Goal: Find contact information: Find contact information

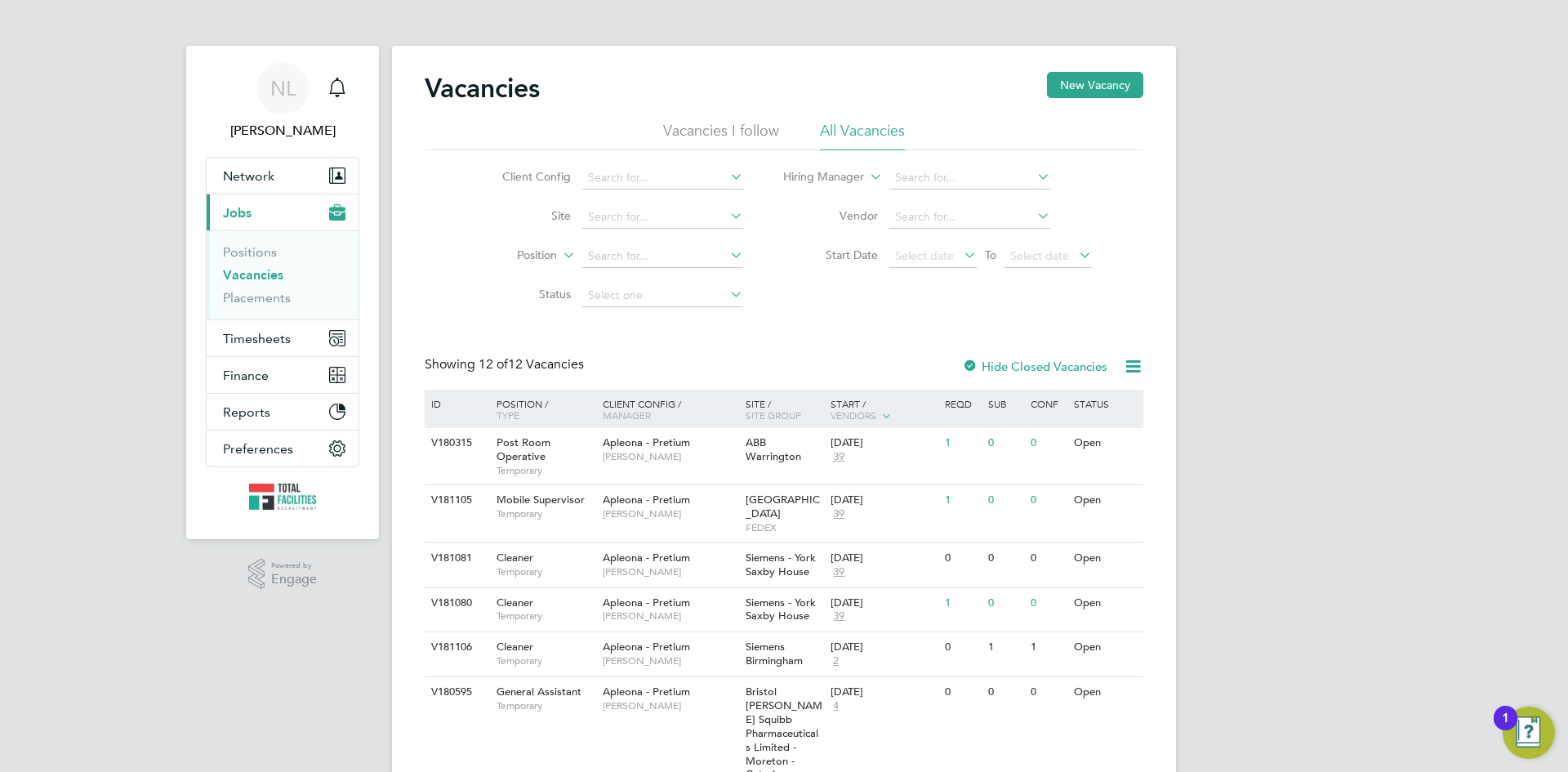
click at [239, 209] on span "Jobs" at bounding box center [237, 212] width 28 height 15
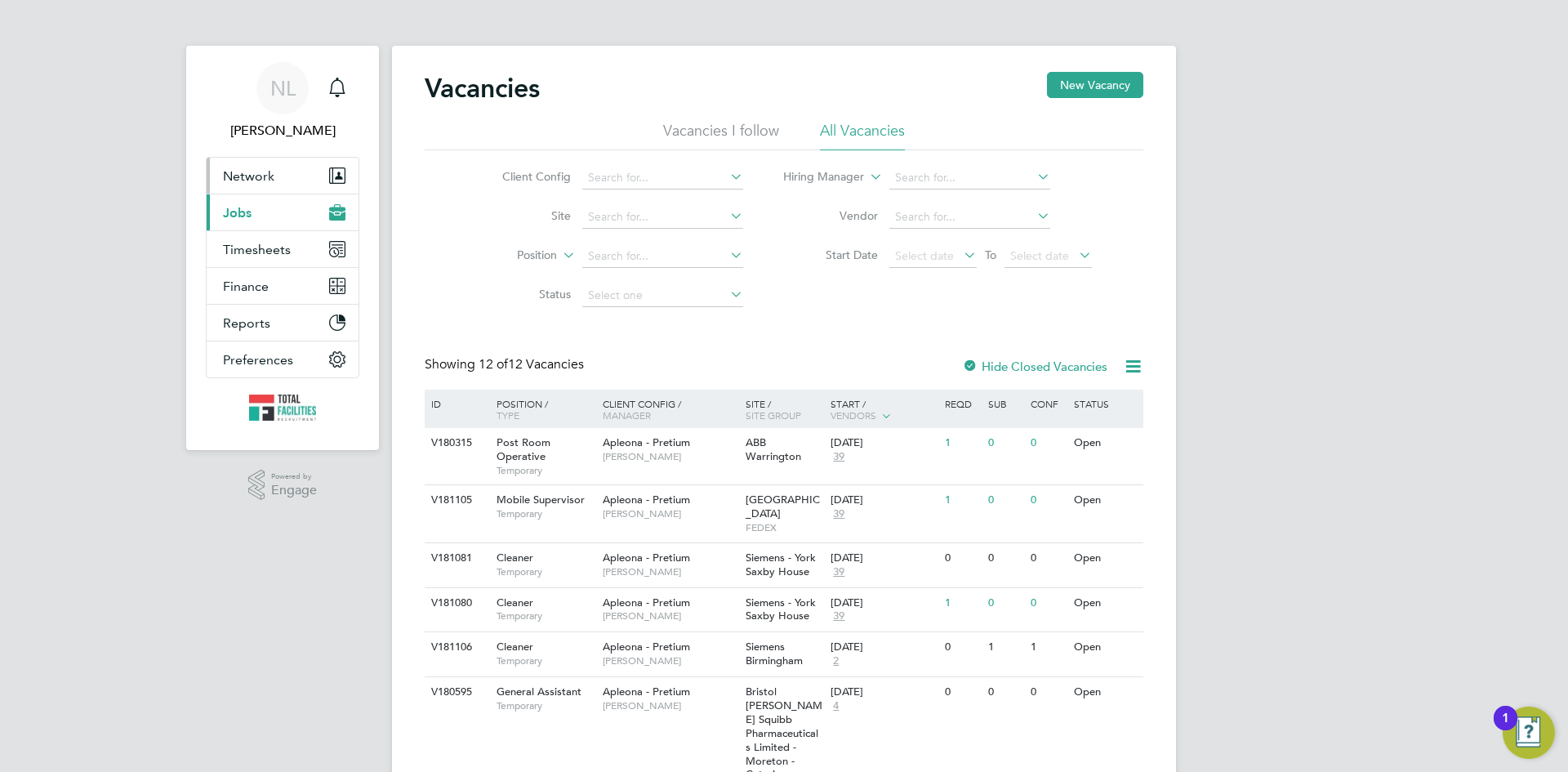
click at [237, 177] on span "Network" at bounding box center [248, 176] width 51 height 15
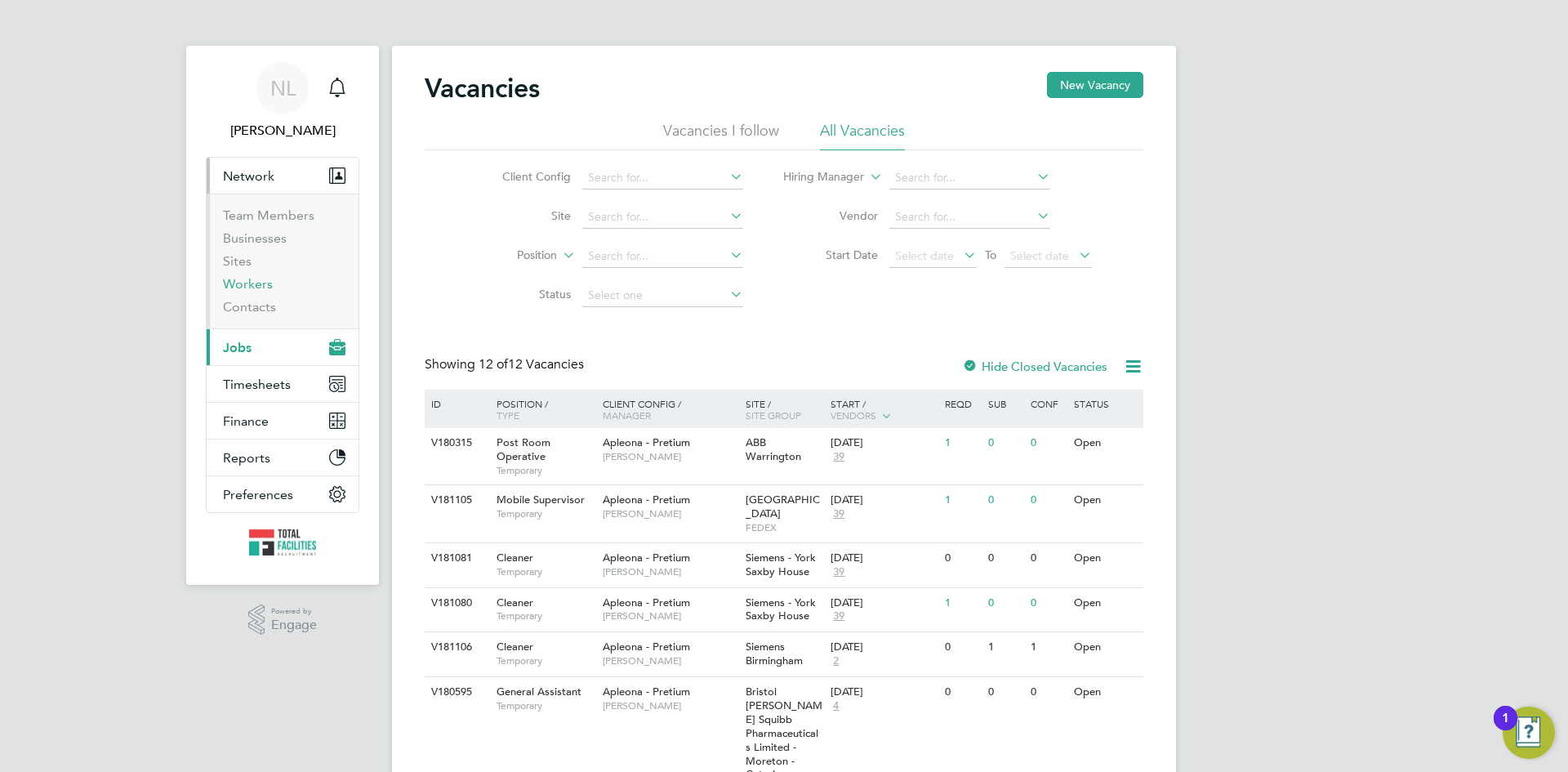
click at [245, 285] on link "Workers" at bounding box center [247, 283] width 50 height 15
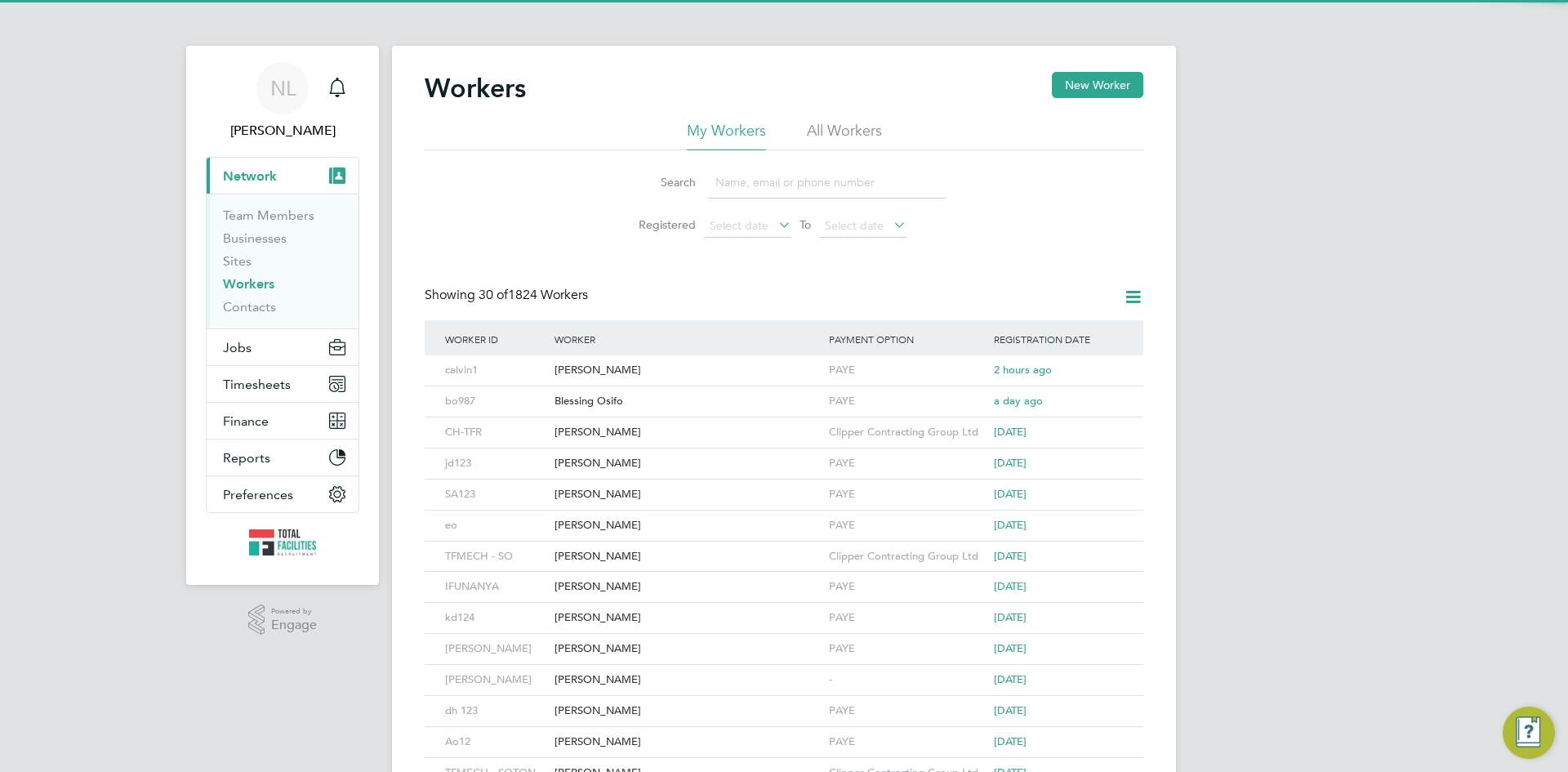
click at [742, 189] on input at bounding box center [826, 183] width 239 height 32
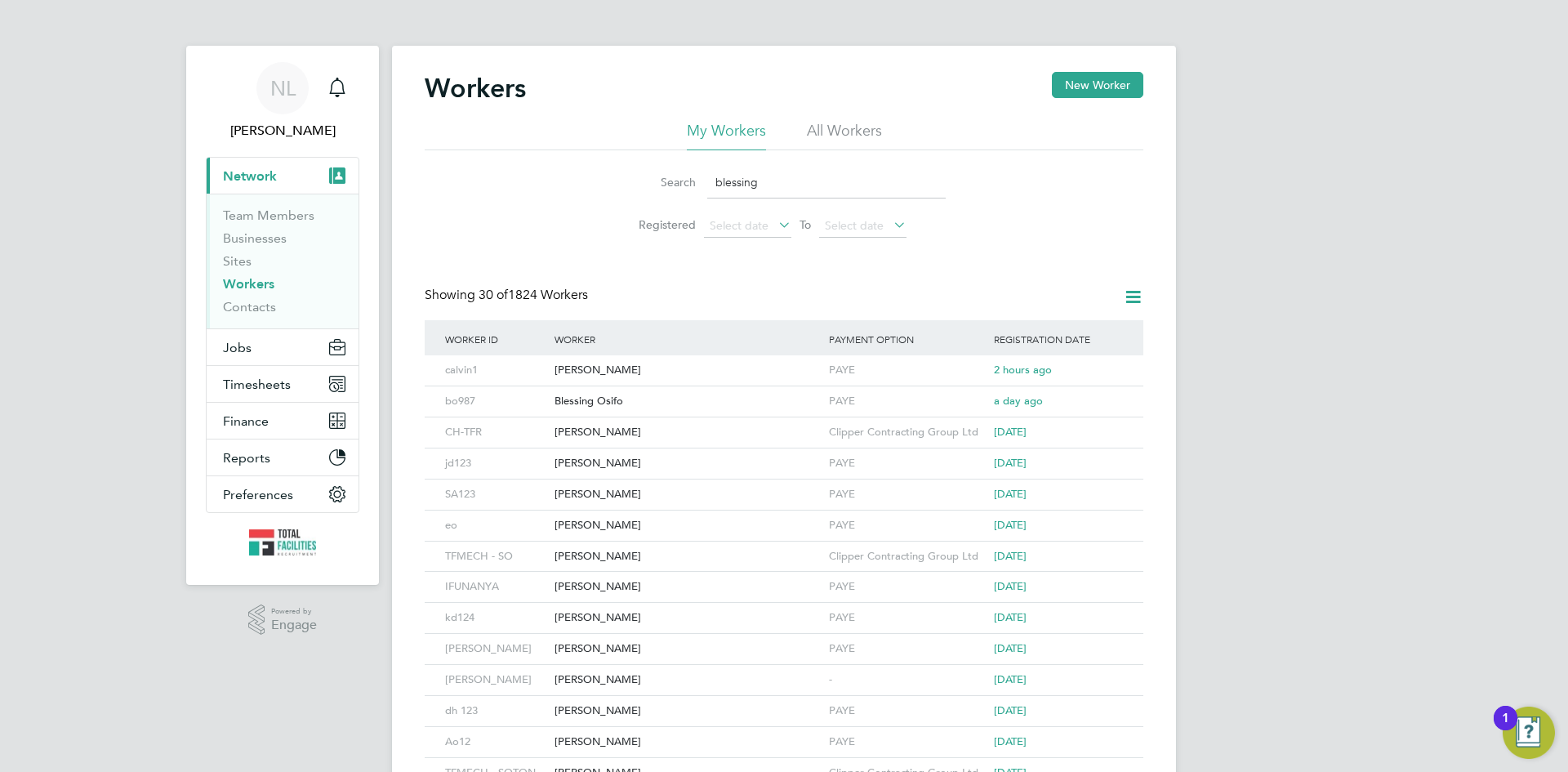
type input "blessing"
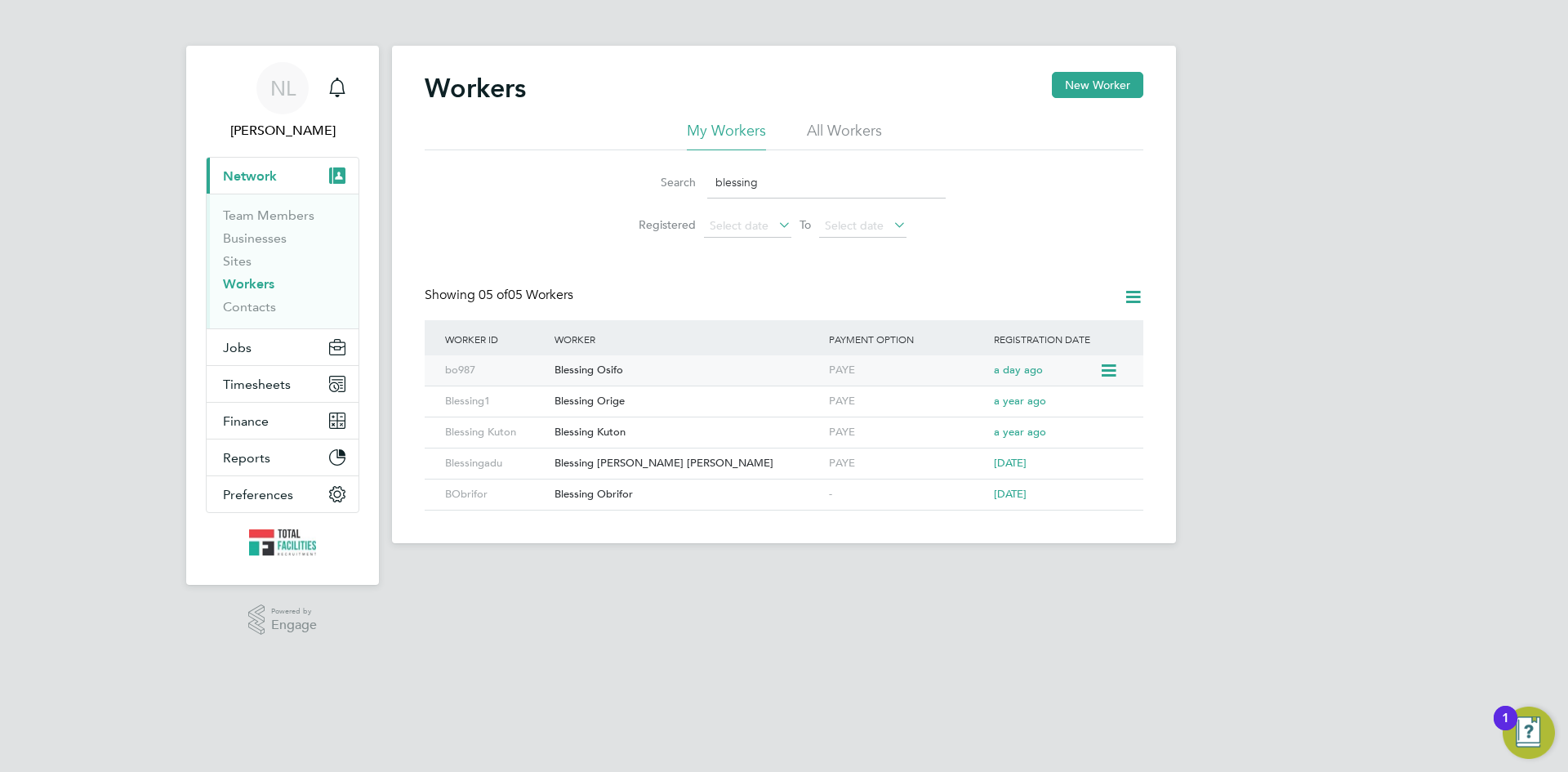
click at [597, 366] on div "Blessing Osifo" at bounding box center [687, 371] width 274 height 30
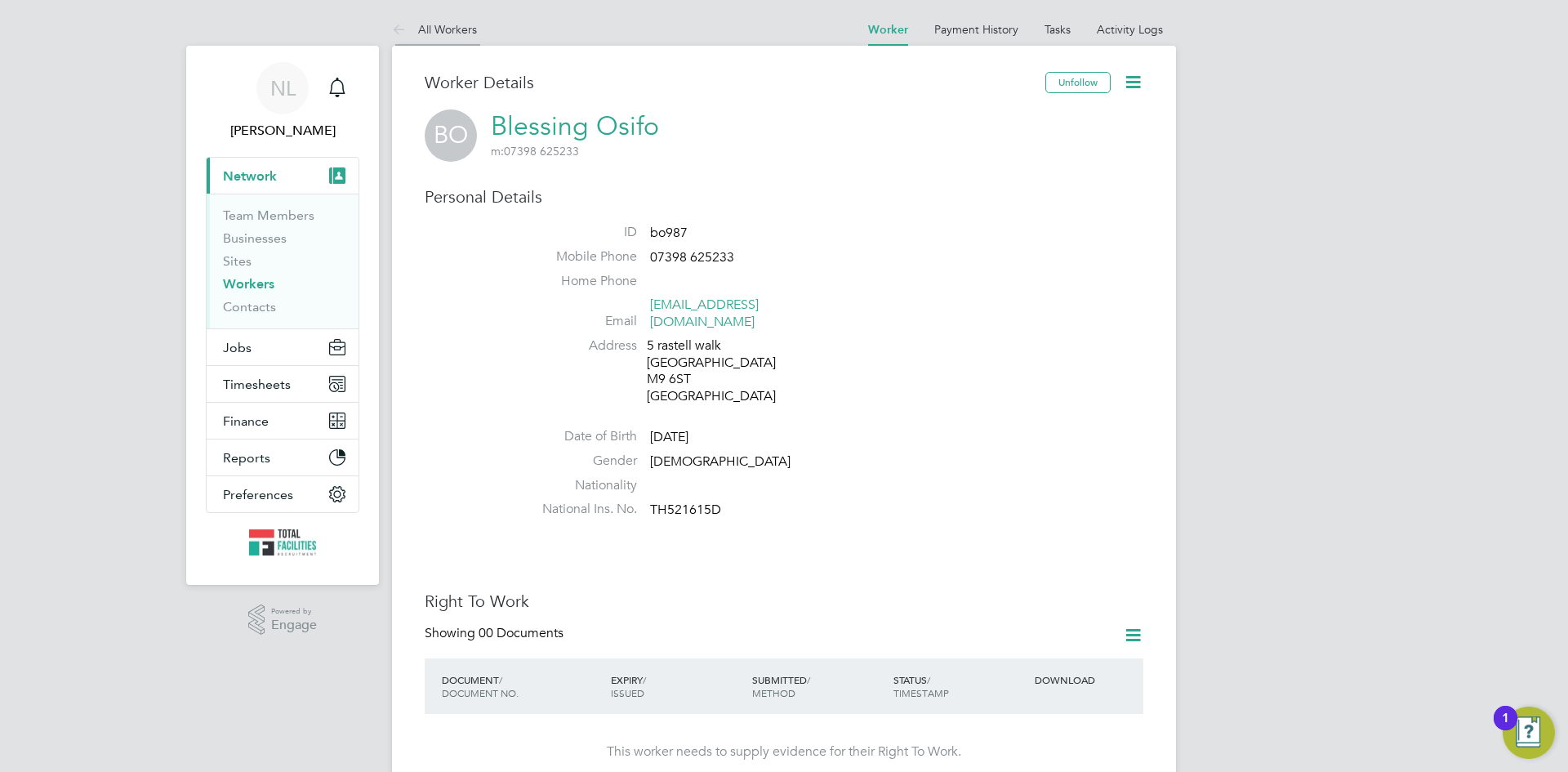
click at [458, 22] on link "All Workers" at bounding box center [435, 29] width 85 height 15
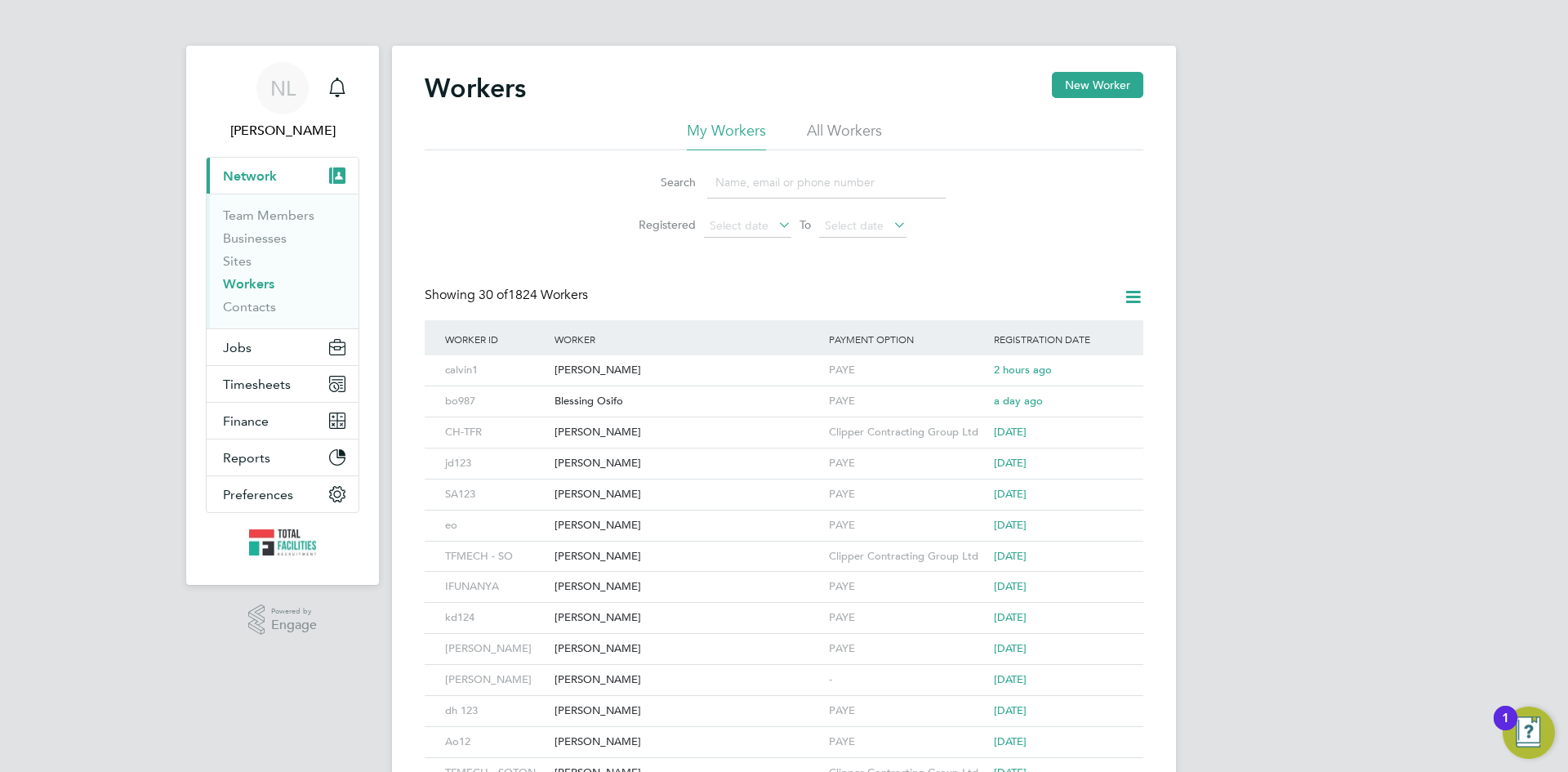
click at [757, 181] on input at bounding box center [826, 183] width 239 height 32
type input "blessing"
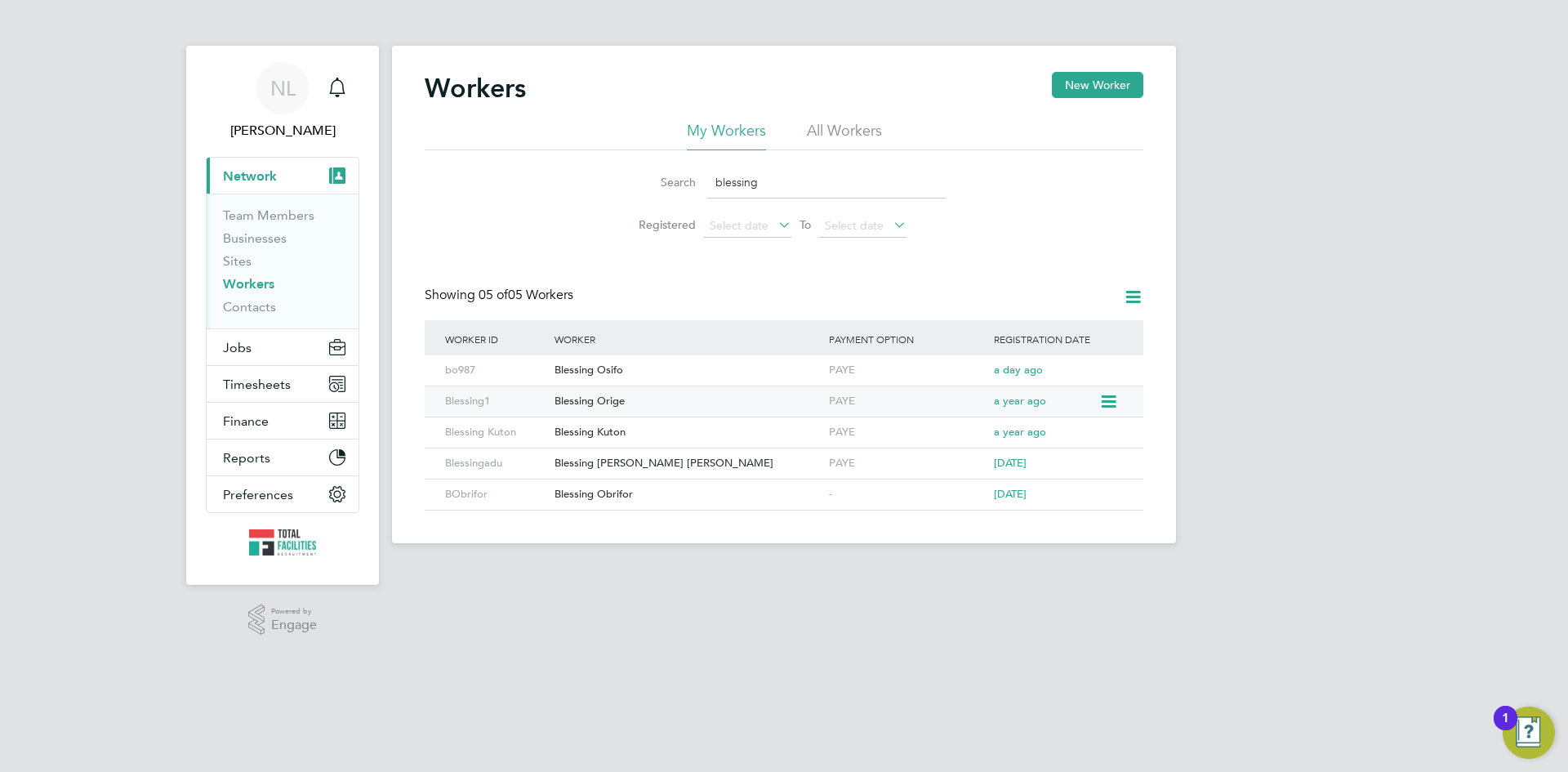
click at [585, 403] on div "Blessing Orige" at bounding box center [687, 402] width 274 height 30
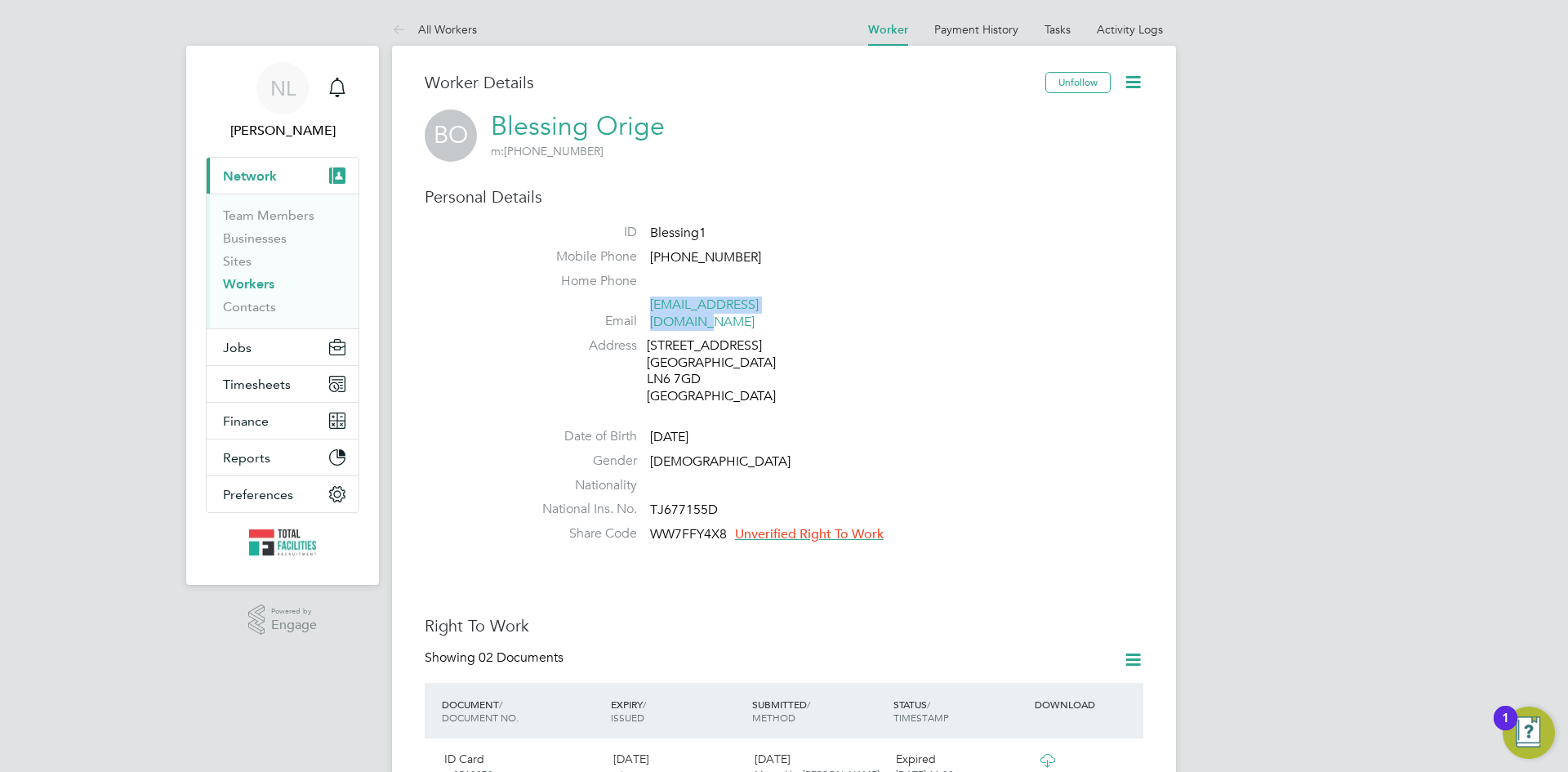
drag, startPoint x: 808, startPoint y: 303, endPoint x: 649, endPoint y: 311, distance: 159.2
click at [649, 311] on li "Email [EMAIL_ADDRESS][DOMAIN_NAME]" at bounding box center [833, 316] width 621 height 40
copy link "[EMAIL_ADDRESS][DOMAIN_NAME]"
drag, startPoint x: 434, startPoint y: 408, endPoint x: 458, endPoint y: 424, distance: 28.8
click at [436, 406] on div "Personal Details ID Blessing1 Mobile Phone [PHONE_NUMBER] Home Phone Email [EMA…" at bounding box center [784, 368] width 718 height 364
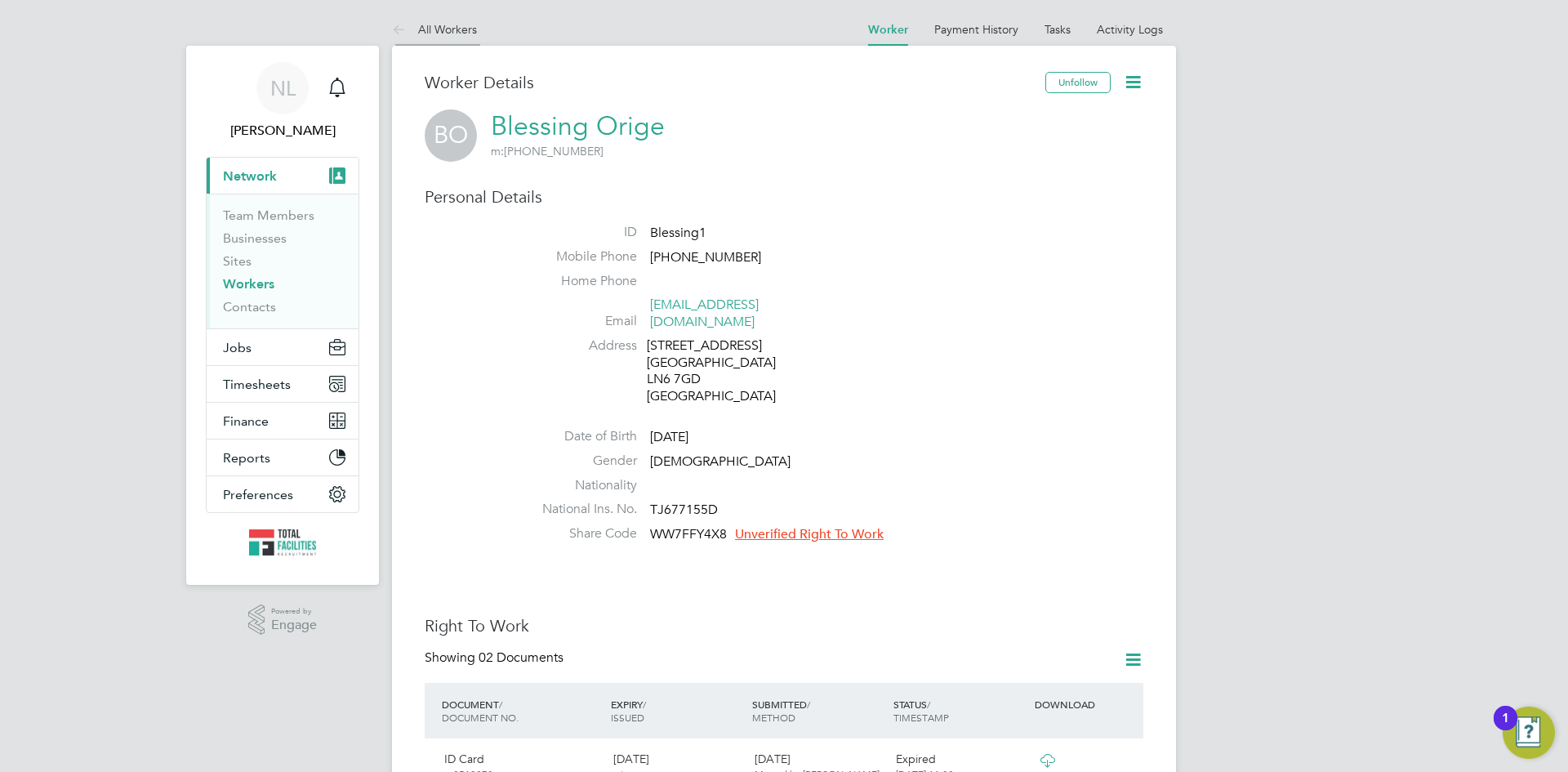
click at [396, 26] on icon at bounding box center [402, 30] width 20 height 20
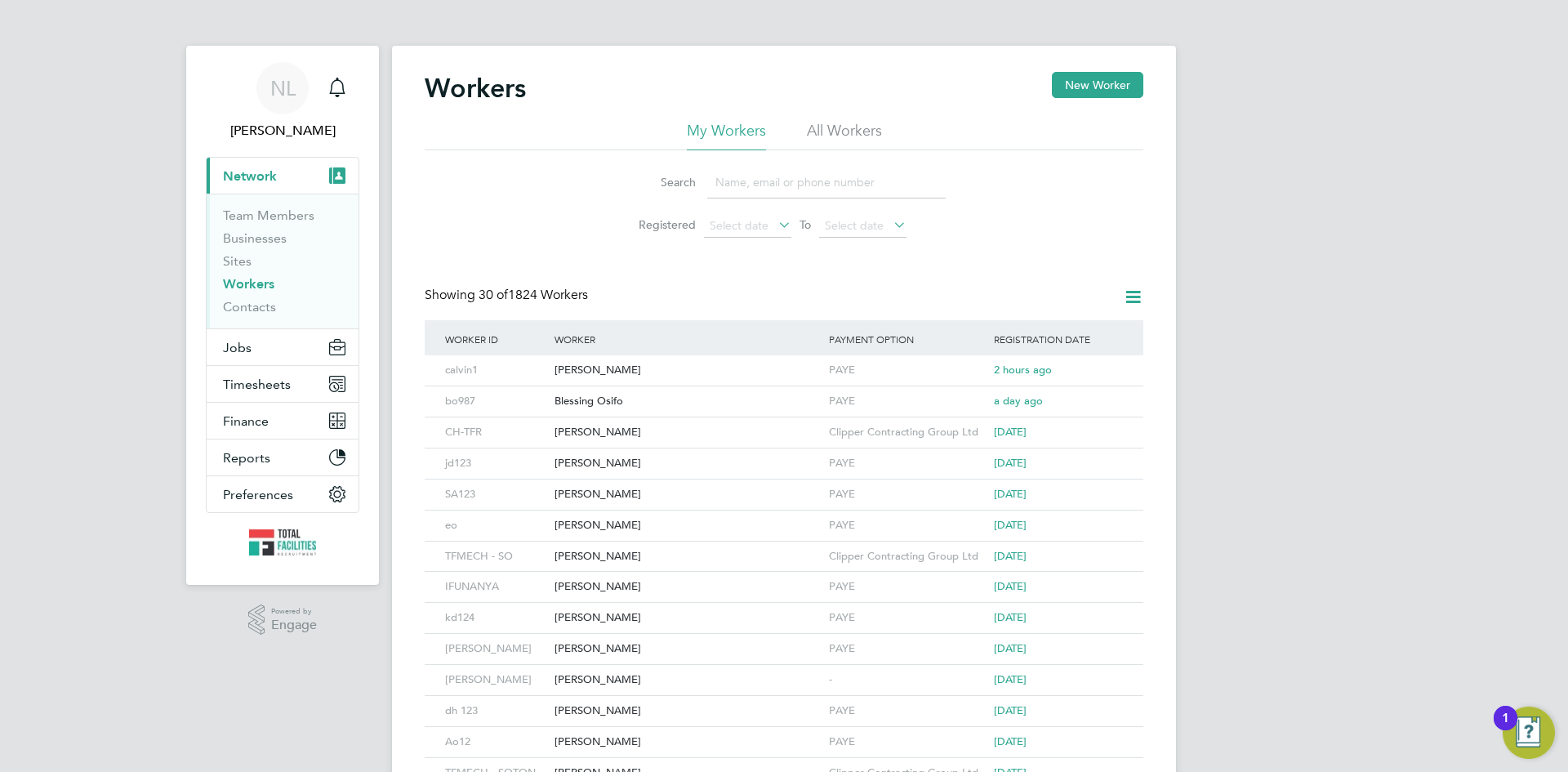
click at [764, 186] on input at bounding box center [826, 183] width 239 height 32
type input "[PERSON_NAME]"
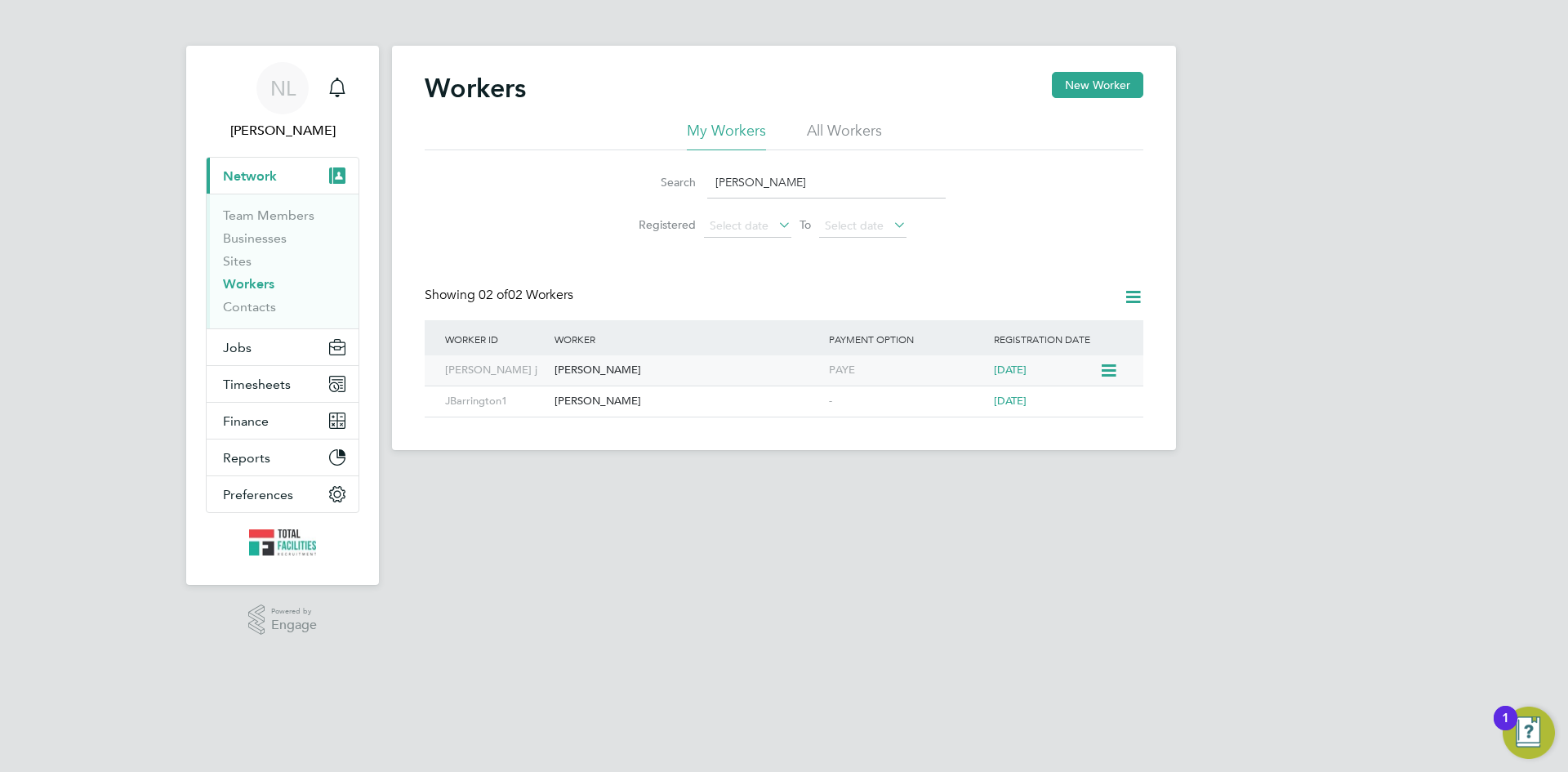
click at [599, 366] on div "[PERSON_NAME]" at bounding box center [687, 371] width 274 height 30
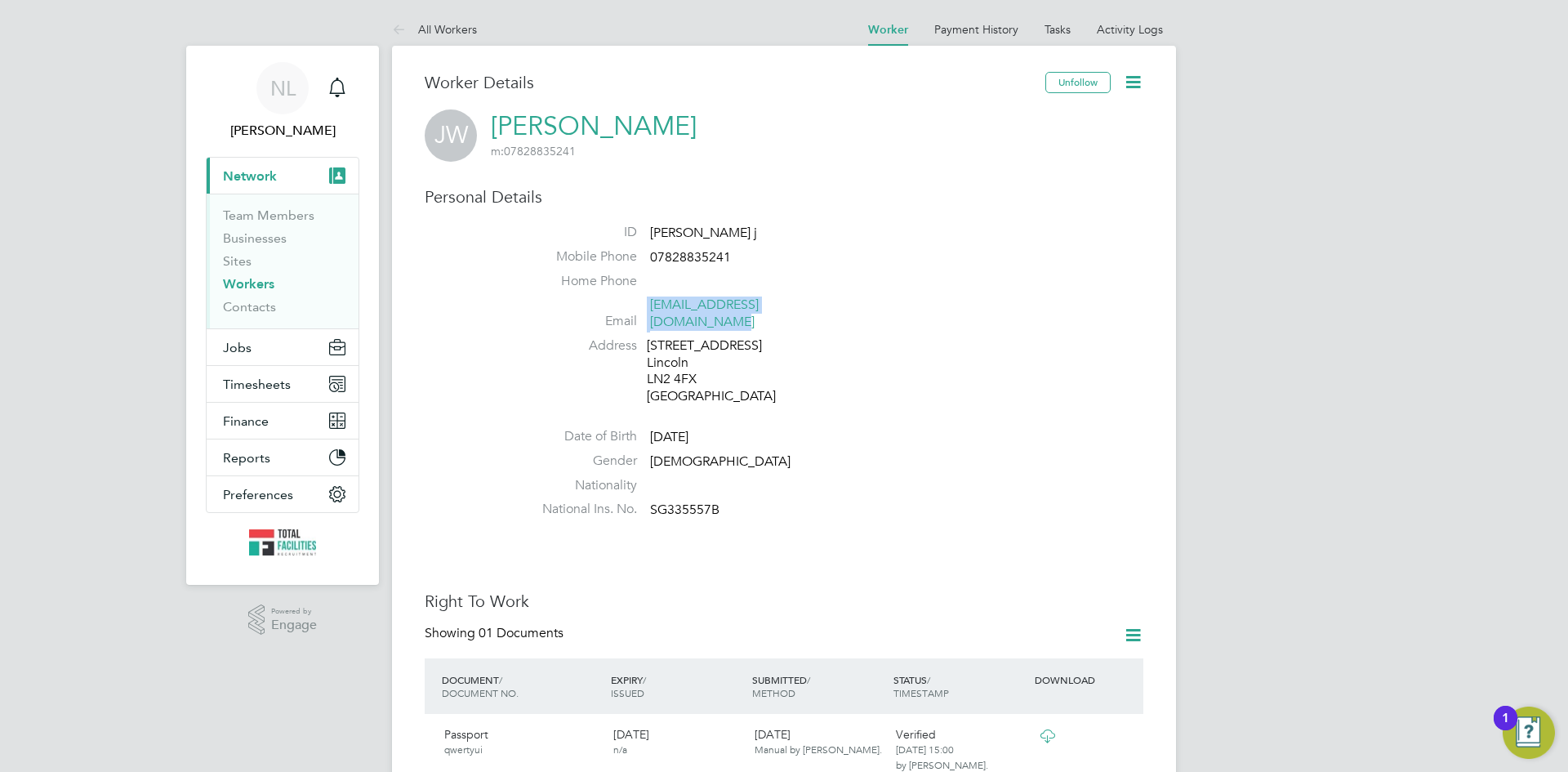
drag, startPoint x: 831, startPoint y: 304, endPoint x: 675, endPoint y: 306, distance: 156.0
click at [633, 308] on li "Email julian_williams1@icloud.com" at bounding box center [833, 316] width 621 height 40
copy li "julian_williams1@icloud.com"
